Goal: Book appointment/travel/reservation

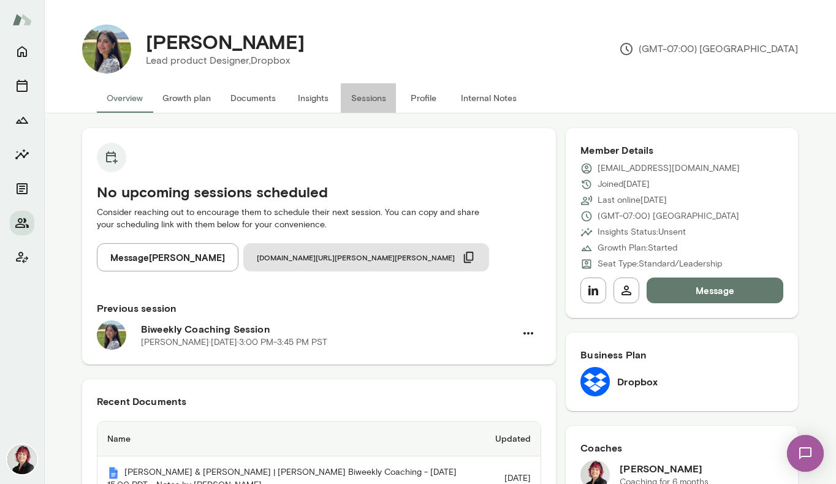
click at [378, 98] on button "Sessions" at bounding box center [368, 97] width 55 height 29
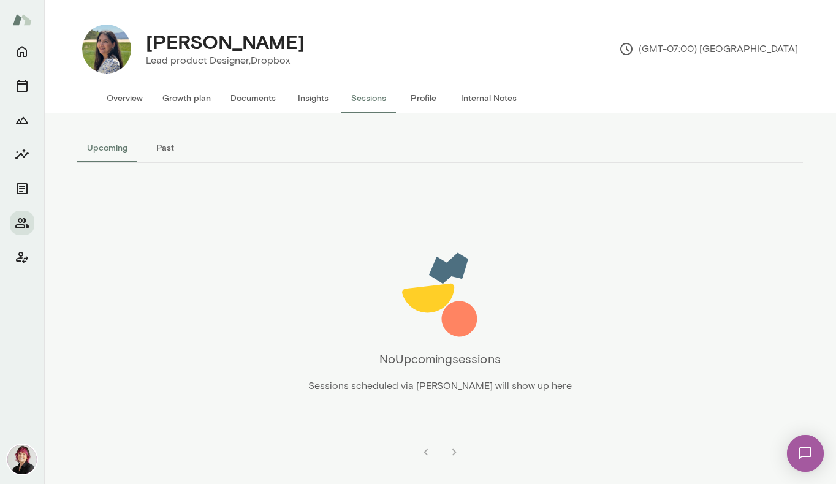
click at [126, 97] on button "Overview" at bounding box center [125, 97] width 56 height 29
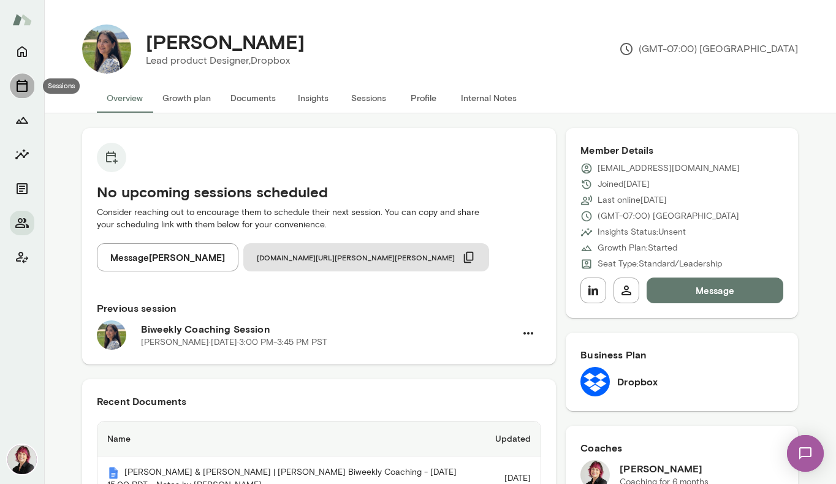
click at [19, 85] on icon "Sessions" at bounding box center [22, 85] width 15 height 15
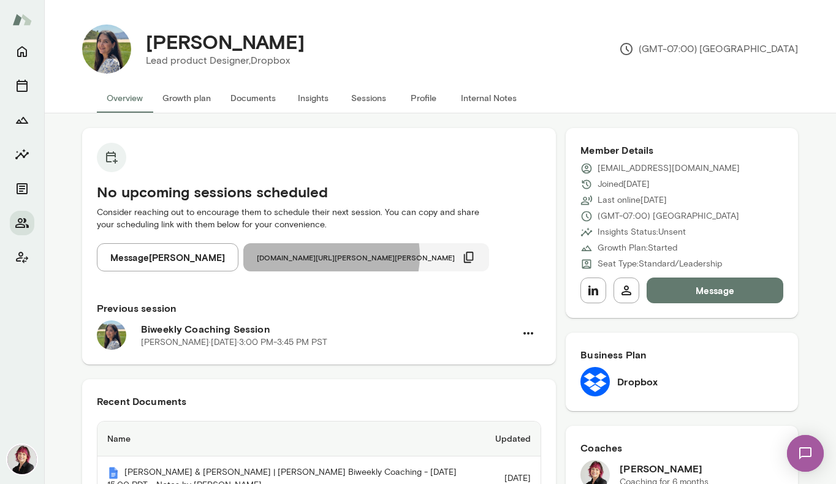
click at [317, 256] on span "[DOMAIN_NAME][URL][PERSON_NAME][PERSON_NAME]" at bounding box center [356, 257] width 198 height 10
click at [462, 256] on icon "button" at bounding box center [468, 257] width 13 height 13
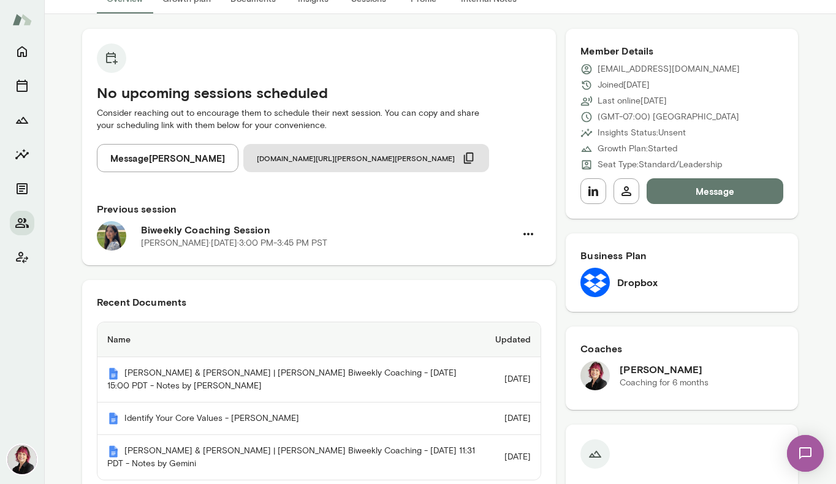
scroll to position [98, 0]
